Goal: Information Seeking & Learning: Learn about a topic

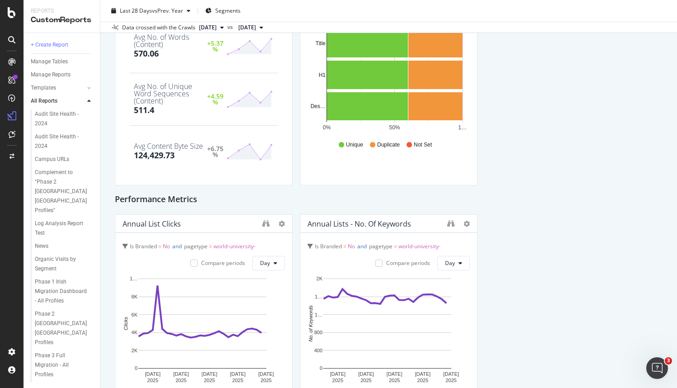
scroll to position [764, 0]
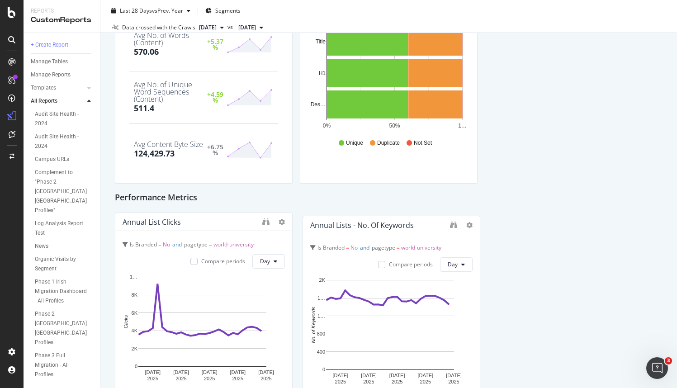
click at [353, 224] on div "Annual Lists - No. Of Keywords" at bounding box center [361, 225] width 103 height 9
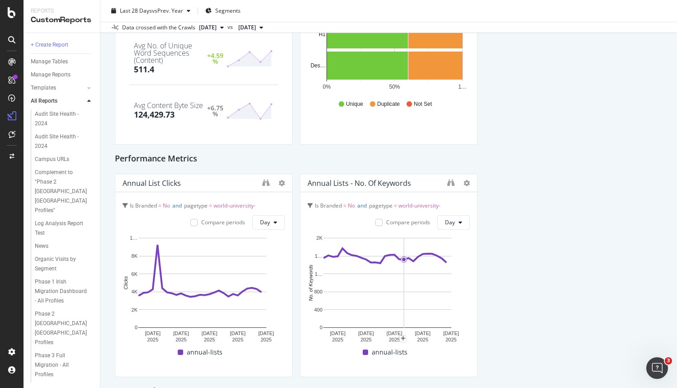
scroll to position [804, 0]
click at [463, 182] on icon at bounding box center [466, 182] width 6 height 6
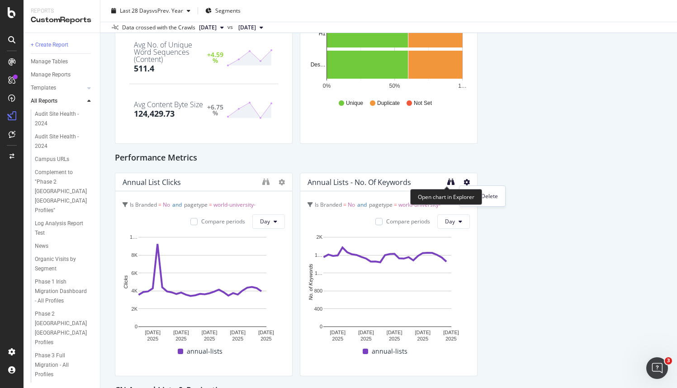
click at [447, 181] on icon "binoculars" at bounding box center [450, 181] width 7 height 7
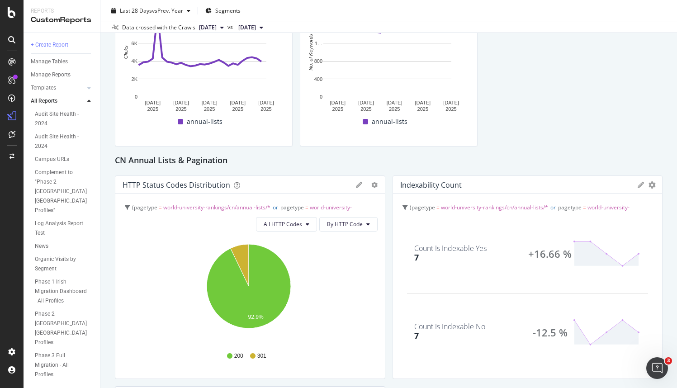
scroll to position [1037, 0]
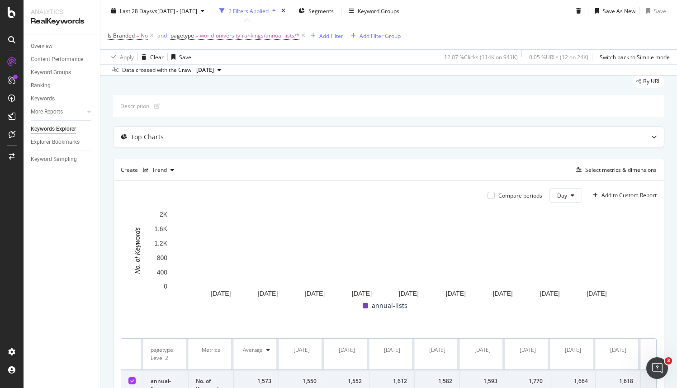
scroll to position [0, 0]
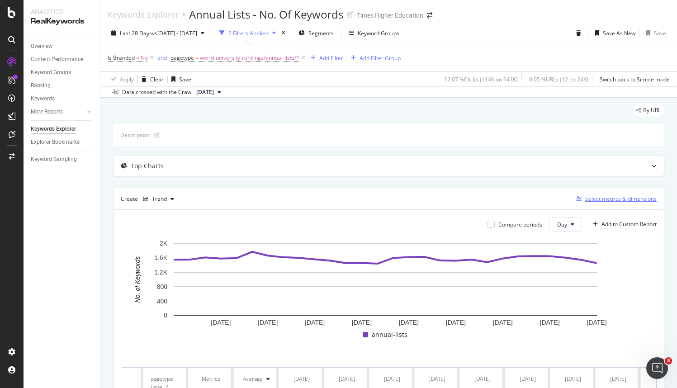
click at [589, 198] on div "Select metrics & dimensions" at bounding box center [620, 199] width 71 height 8
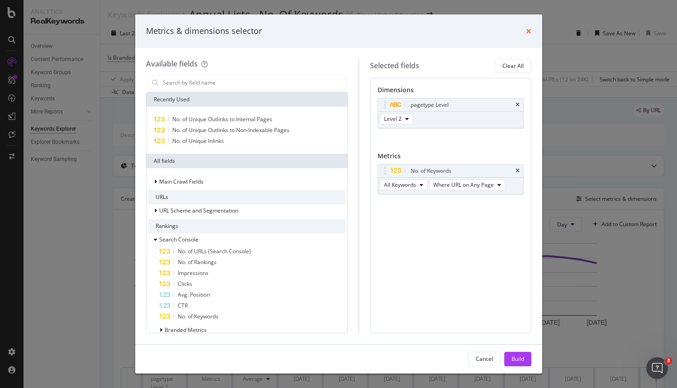
click at [528, 29] on icon "times" at bounding box center [528, 31] width 5 height 7
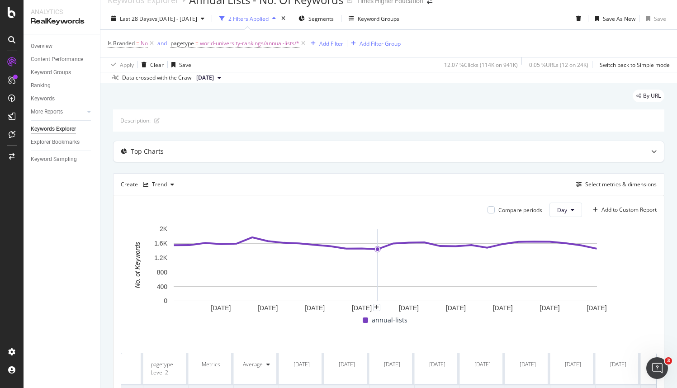
scroll to position [21, 0]
